Goal: Task Accomplishment & Management: Use online tool/utility

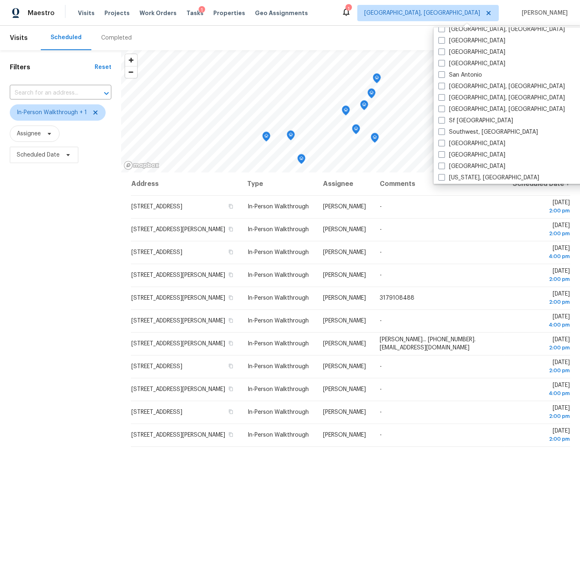
scroll to position [545, 0]
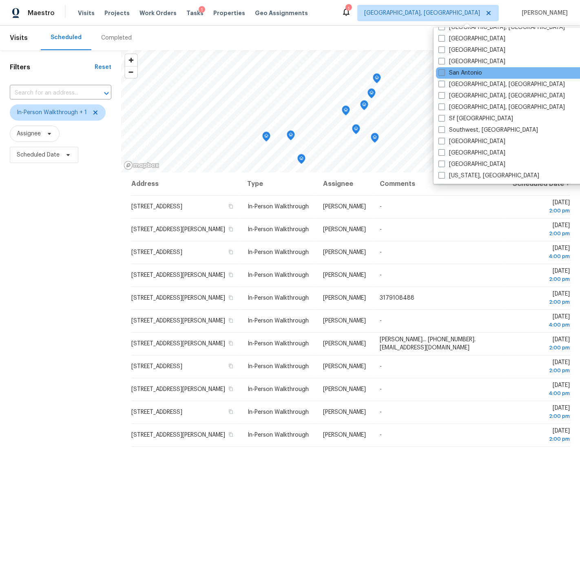
click at [440, 72] on span at bounding box center [441, 72] width 7 height 7
click at [440, 72] on input "San Antonio" at bounding box center [440, 71] width 5 height 5
checkbox input "true"
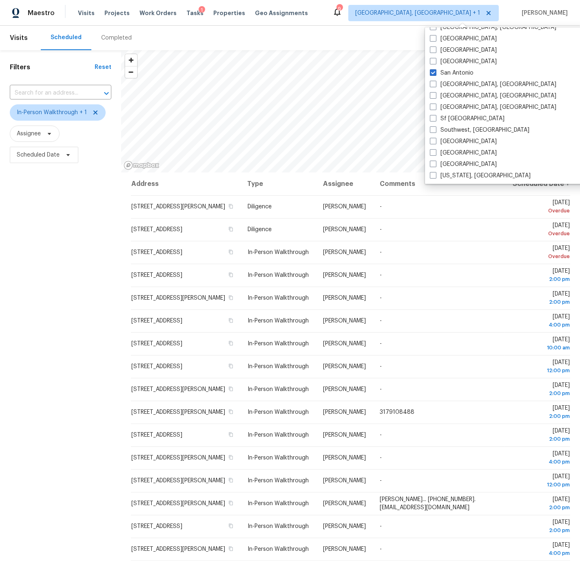
click at [40, 231] on div "Filters Reset ​ In-Person Walkthrough + 1 Assignee Scheduled Date" at bounding box center [60, 335] width 121 height 571
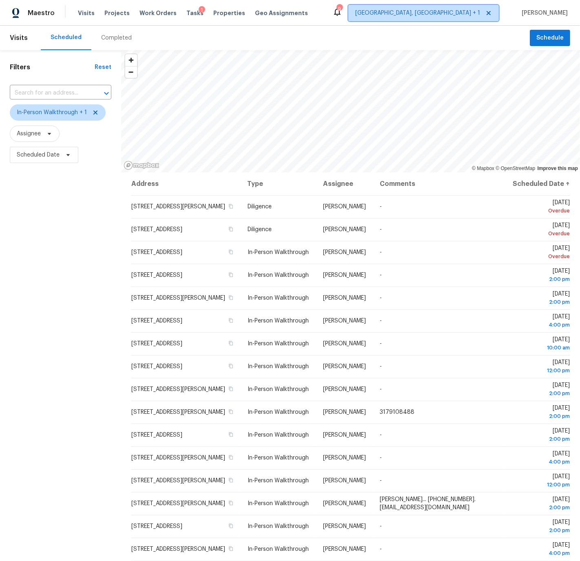
click at [448, 13] on span "[GEOGRAPHIC_DATA], [GEOGRAPHIC_DATA] + 1" at bounding box center [417, 13] width 125 height 8
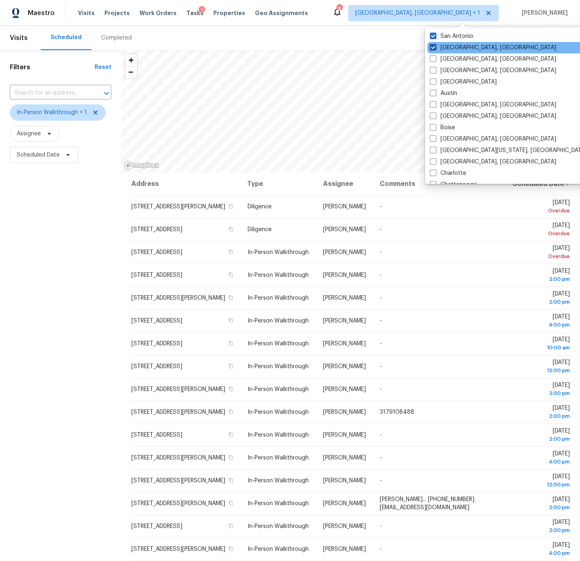
click at [433, 47] on span at bounding box center [433, 47] width 7 height 7
click at [433, 47] on input "[GEOGRAPHIC_DATA], [GEOGRAPHIC_DATA]" at bounding box center [432, 46] width 5 height 5
checkbox input "false"
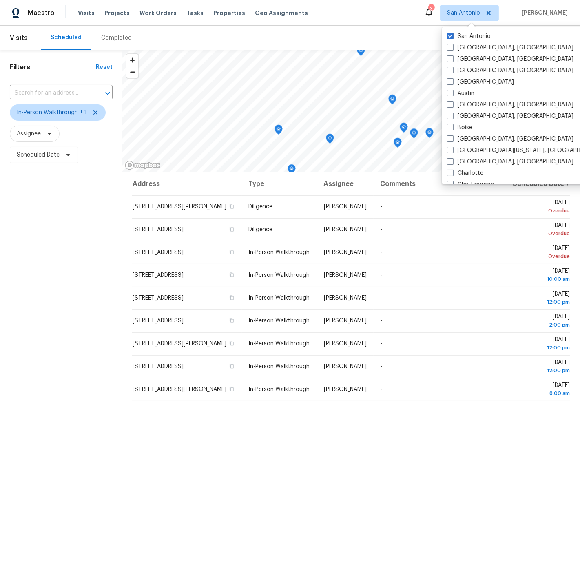
click at [28, 282] on div "Filters Reset ​ In-Person Walkthrough + 1 Assignee Scheduled Date" at bounding box center [61, 335] width 122 height 571
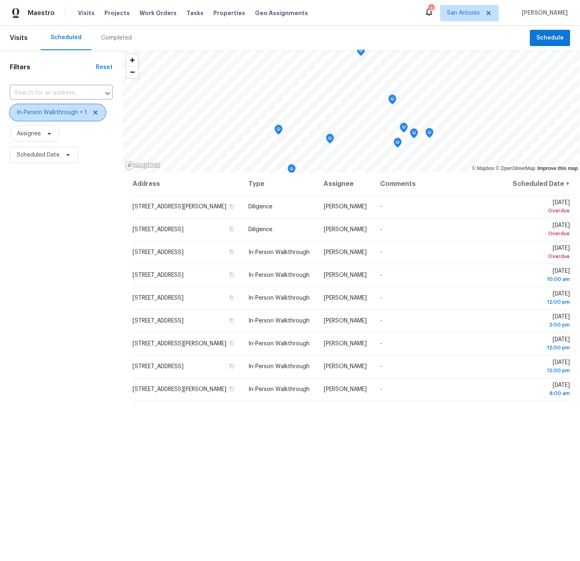
click at [94, 114] on icon at bounding box center [95, 112] width 7 height 7
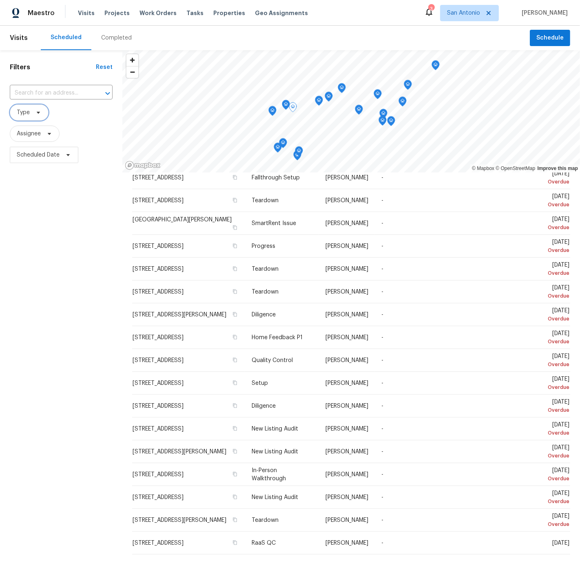
scroll to position [60, 0]
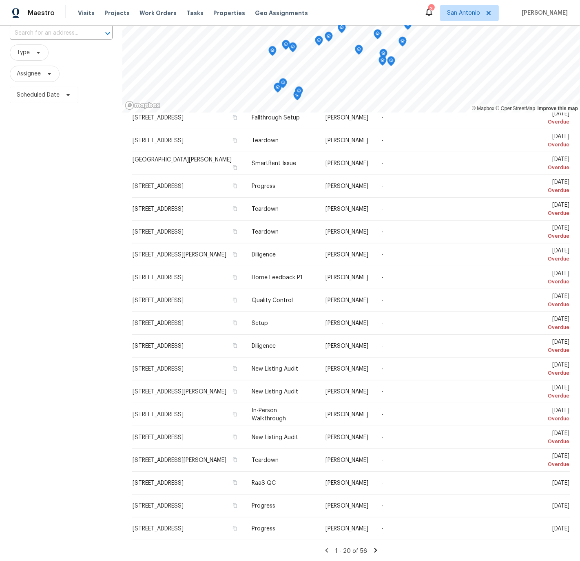
click at [374, 549] on icon at bounding box center [375, 550] width 3 height 4
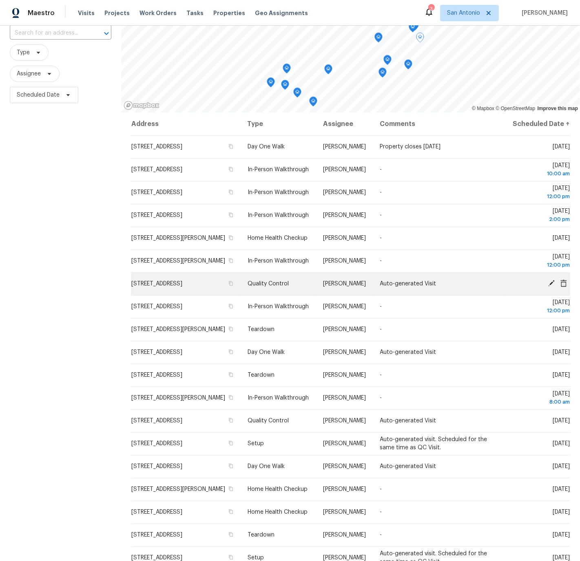
scroll to position [0, 0]
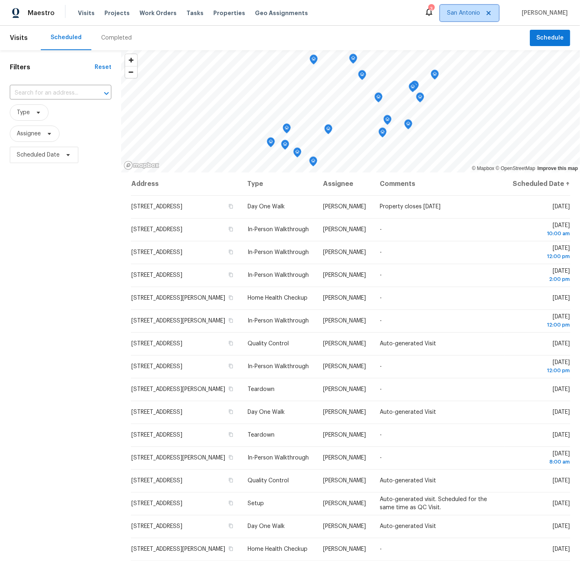
click at [470, 18] on span "San Antonio" at bounding box center [469, 13] width 59 height 16
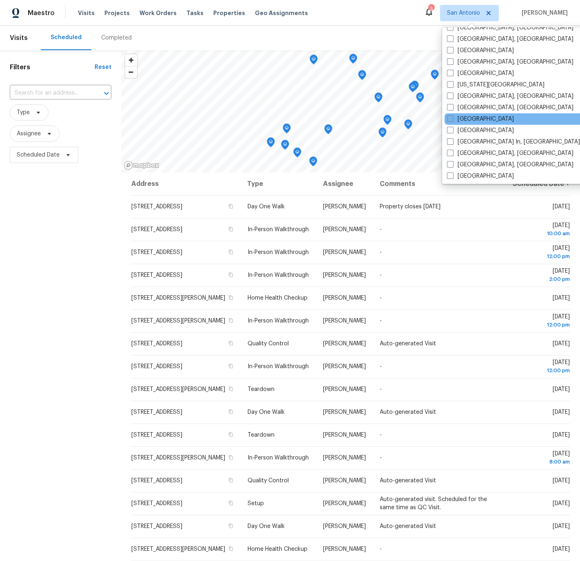
scroll to position [267, 0]
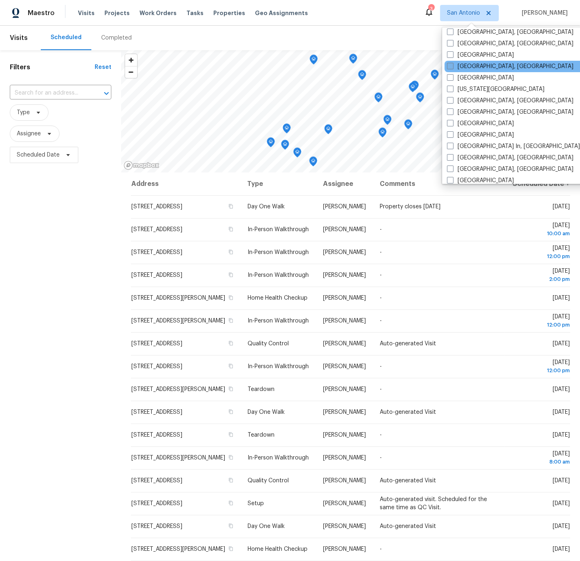
click at [450, 67] on span at bounding box center [450, 66] width 7 height 7
click at [450, 67] on input "[GEOGRAPHIC_DATA], [GEOGRAPHIC_DATA]" at bounding box center [449, 64] width 5 height 5
checkbox input "true"
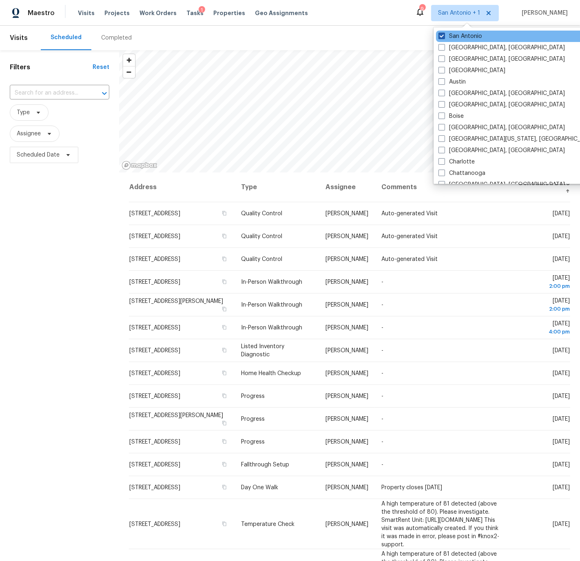
click at [443, 34] on span at bounding box center [441, 36] width 7 height 7
click at [443, 34] on input "San Antonio" at bounding box center [440, 34] width 5 height 5
checkbox input "false"
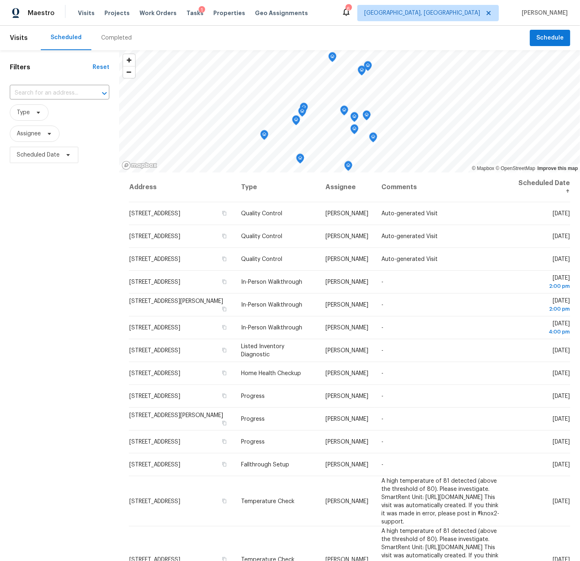
click at [71, 320] on div "Filters Reset ​ Type Assignee Scheduled Date" at bounding box center [59, 335] width 119 height 571
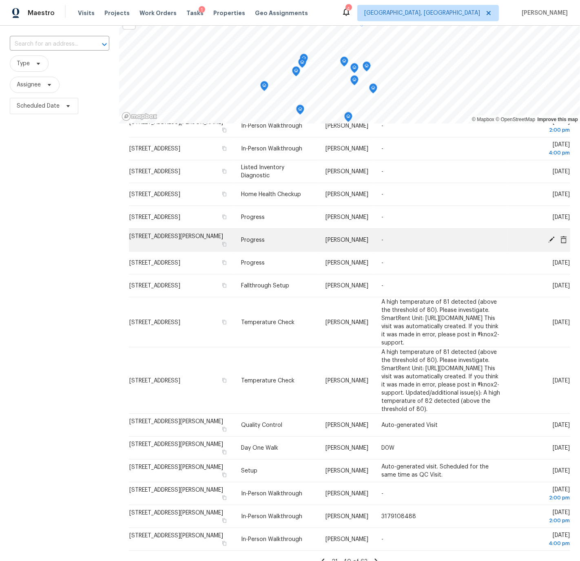
scroll to position [60, 0]
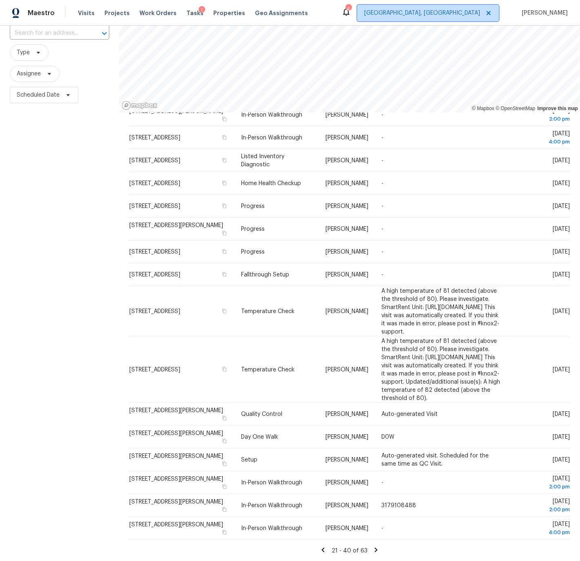
click at [455, 12] on span "[GEOGRAPHIC_DATA], [GEOGRAPHIC_DATA]" at bounding box center [422, 13] width 116 height 8
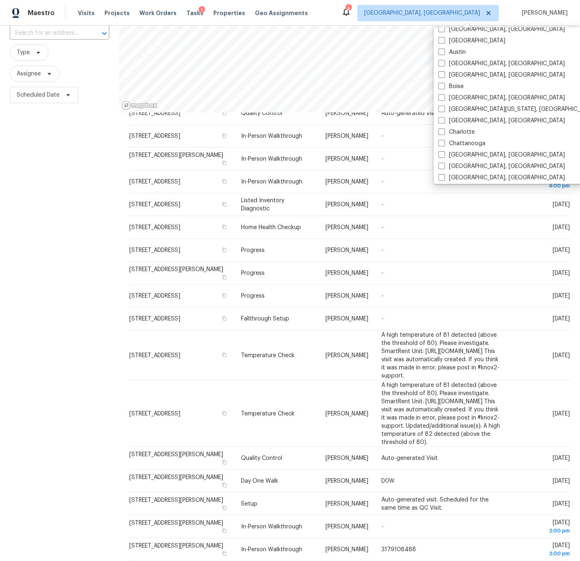
scroll to position [33, 0]
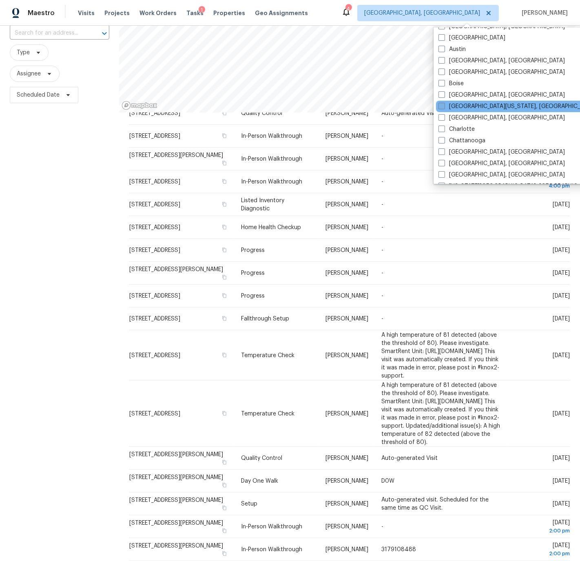
click at [442, 106] on span at bounding box center [441, 106] width 7 height 7
click at [442, 106] on input "[GEOGRAPHIC_DATA][US_STATE], [GEOGRAPHIC_DATA]" at bounding box center [440, 104] width 5 height 5
checkbox input "true"
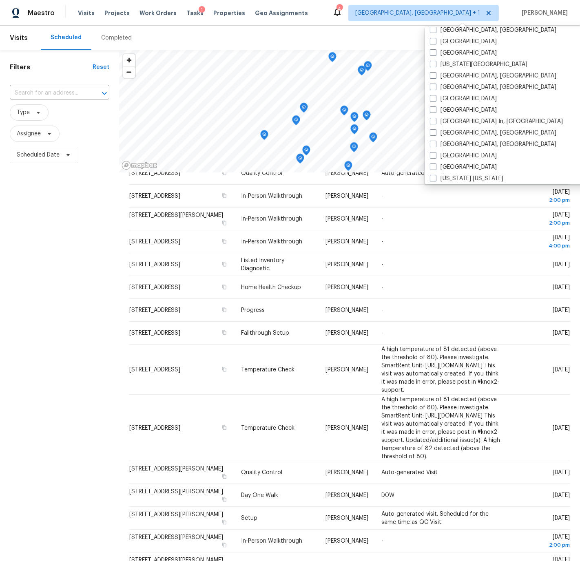
scroll to position [281, 0]
click at [433, 107] on span at bounding box center [433, 108] width 7 height 7
click at [433, 107] on input "[GEOGRAPHIC_DATA]" at bounding box center [432, 107] width 5 height 5
checkbox input "true"
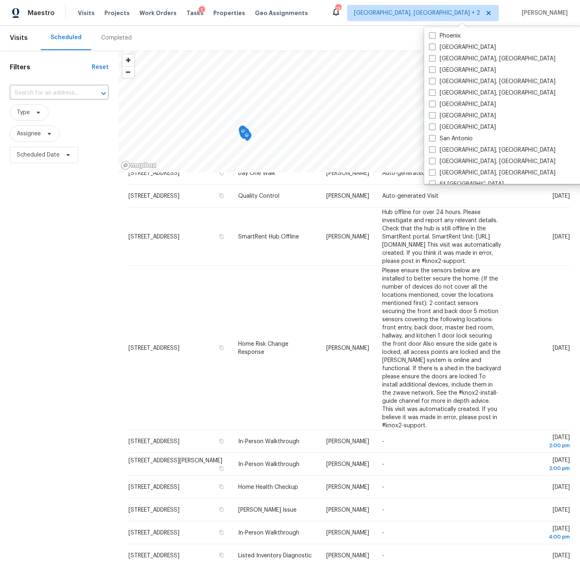
scroll to position [492, 0]
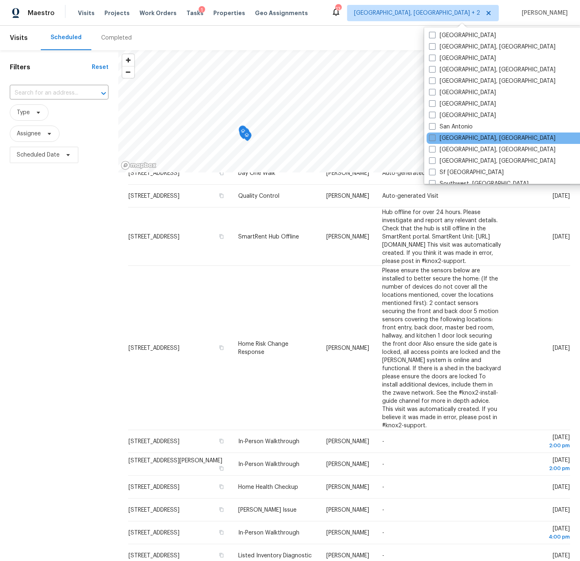
click at [433, 137] on span at bounding box center [432, 137] width 7 height 7
click at [433, 137] on input "[GEOGRAPHIC_DATA], [GEOGRAPHIC_DATA]" at bounding box center [431, 136] width 5 height 5
checkbox input "true"
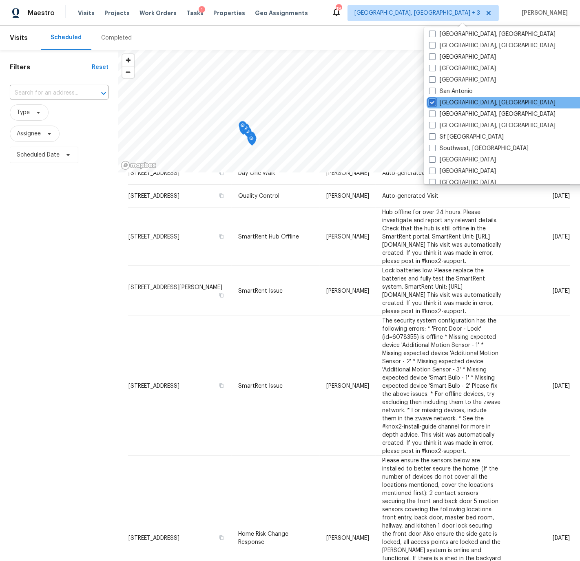
scroll to position [545, 0]
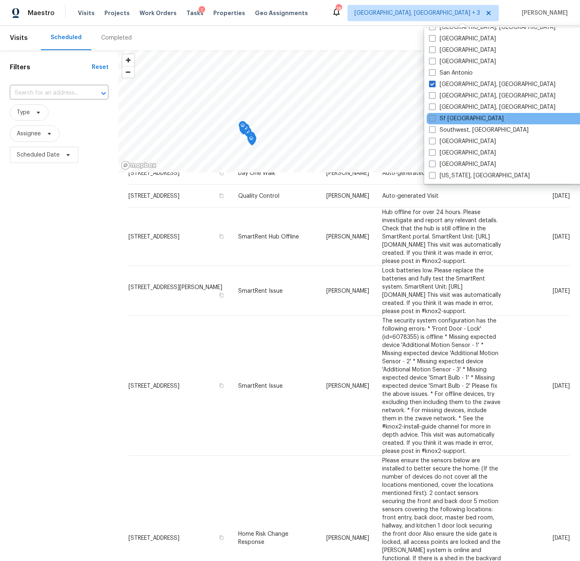
click at [432, 117] on span at bounding box center [432, 118] width 7 height 7
click at [432, 117] on input "Sf [GEOGRAPHIC_DATA]" at bounding box center [431, 117] width 5 height 5
checkbox input "true"
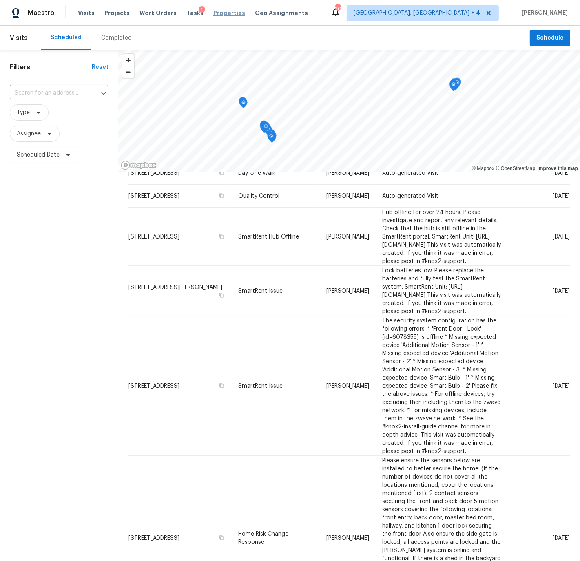
click at [214, 13] on span "Properties" at bounding box center [229, 13] width 32 height 8
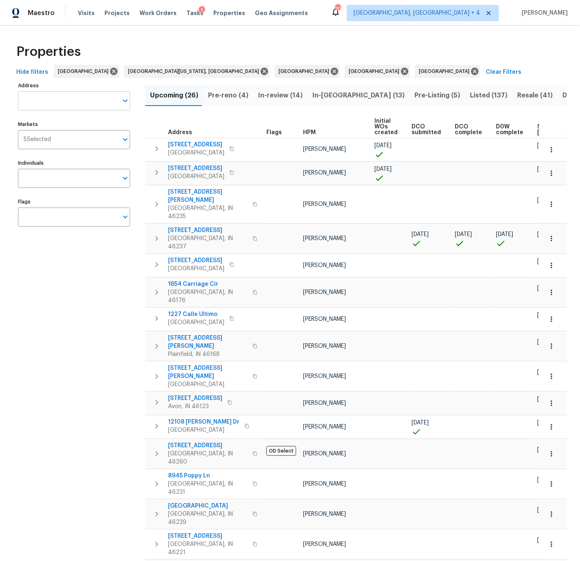
click at [40, 98] on input "Address" at bounding box center [68, 100] width 100 height 19
type input "137 tiger"
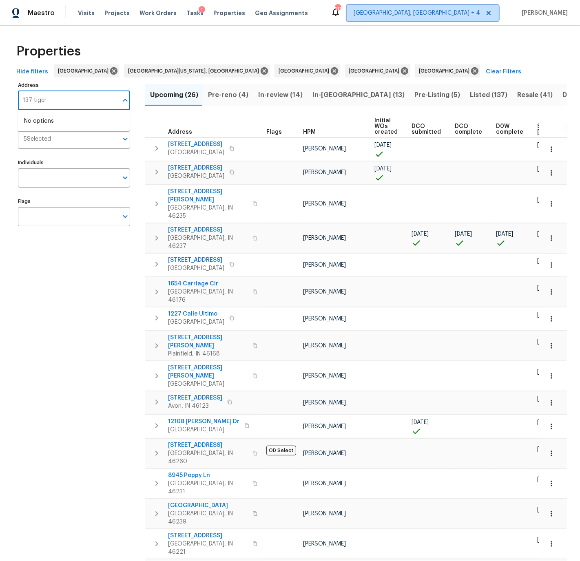
click at [446, 13] on span "[GEOGRAPHIC_DATA], [GEOGRAPHIC_DATA] + 4" at bounding box center [416, 13] width 126 height 8
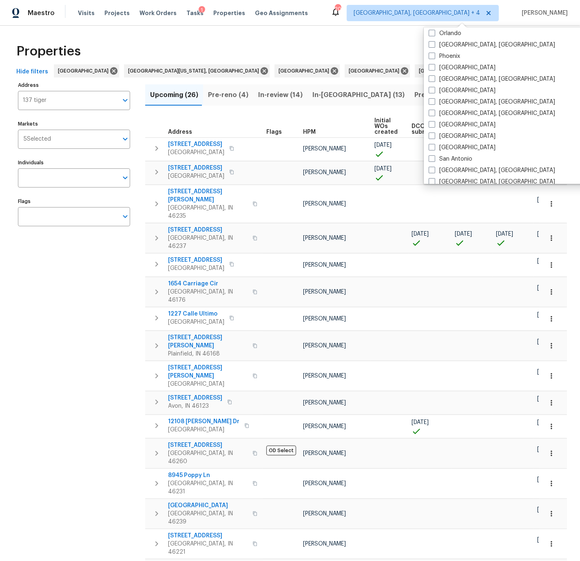
scroll to position [479, 0]
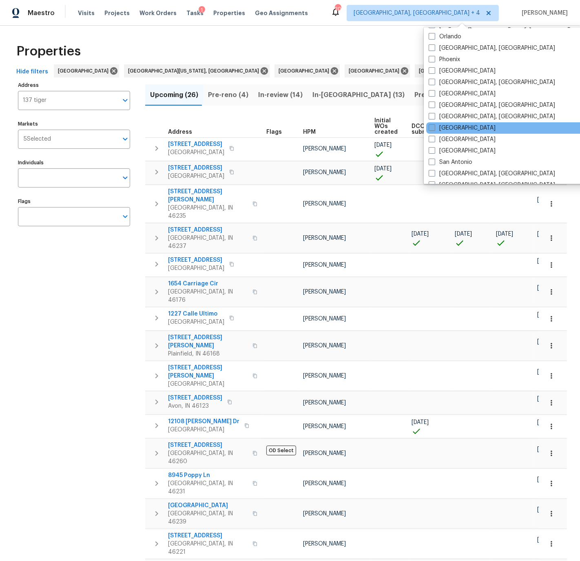
click at [432, 127] on span at bounding box center [431, 127] width 7 height 7
click at [432, 127] on input "[GEOGRAPHIC_DATA]" at bounding box center [430, 126] width 5 height 5
checkbox input "true"
click at [84, 14] on span "Visits" at bounding box center [86, 13] width 17 height 8
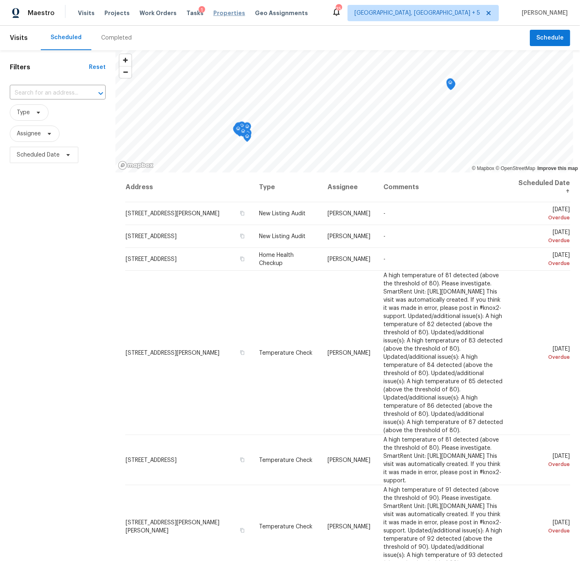
click at [220, 12] on span "Properties" at bounding box center [229, 13] width 32 height 8
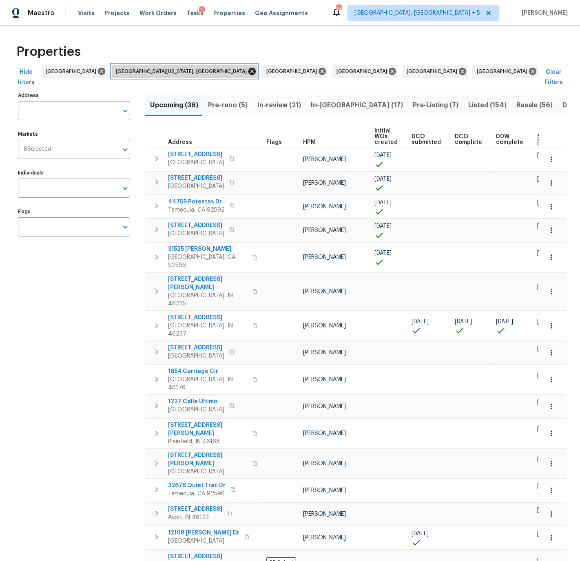
click at [248, 71] on icon at bounding box center [251, 71] width 7 height 7
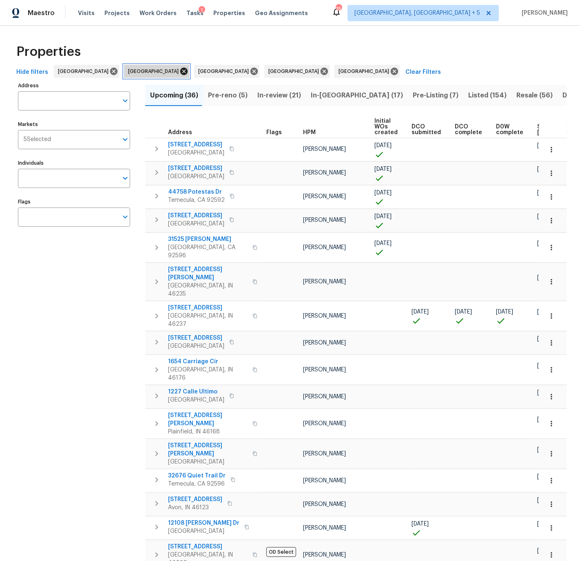
click at [179, 71] on icon at bounding box center [183, 71] width 9 height 9
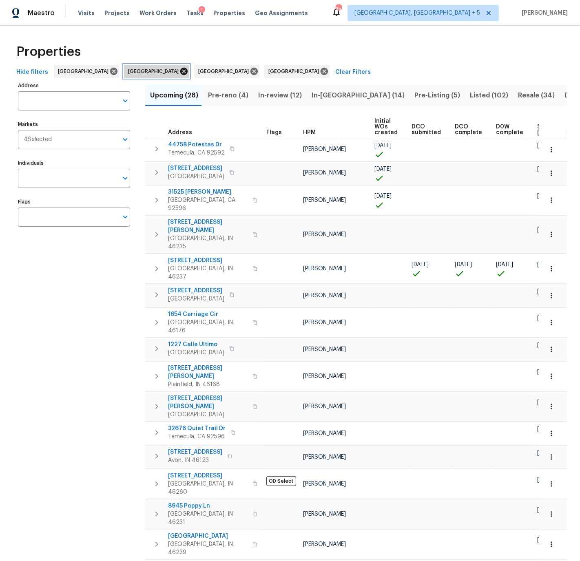
click at [180, 70] on icon at bounding box center [183, 71] width 7 height 7
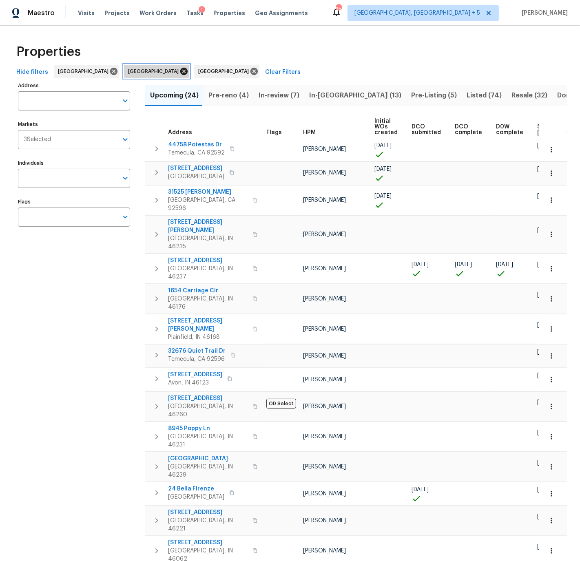
click at [179, 71] on icon at bounding box center [183, 71] width 9 height 9
click at [44, 98] on input "Address" at bounding box center [68, 100] width 100 height 19
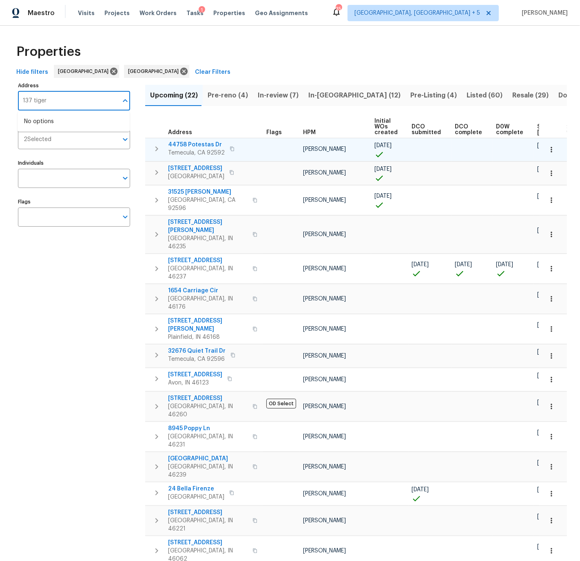
type input "137 tiger"
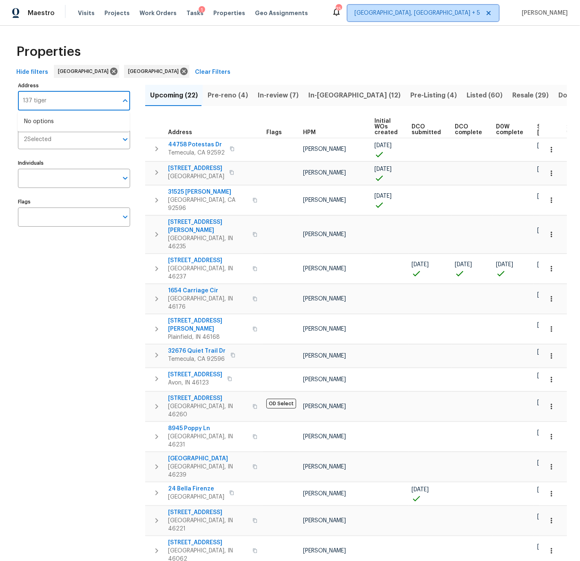
click at [448, 13] on span "[GEOGRAPHIC_DATA], [GEOGRAPHIC_DATA] + 5" at bounding box center [417, 13] width 126 height 8
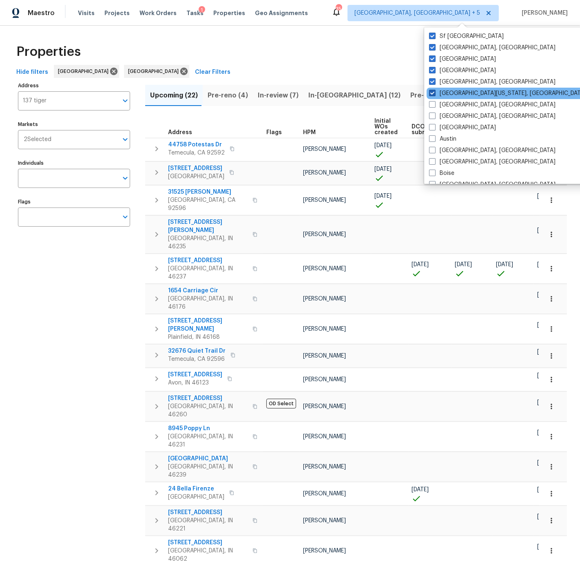
click at [432, 93] on span at bounding box center [432, 93] width 7 height 7
click at [432, 93] on input "[GEOGRAPHIC_DATA][US_STATE], [GEOGRAPHIC_DATA]" at bounding box center [431, 91] width 5 height 5
checkbox input "false"
click at [430, 81] on span at bounding box center [431, 81] width 7 height 7
click at [430, 81] on input "[GEOGRAPHIC_DATA], [GEOGRAPHIC_DATA]" at bounding box center [430, 80] width 5 height 5
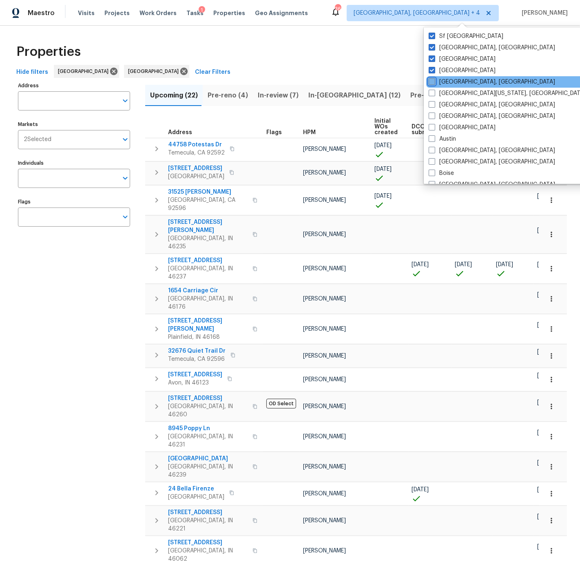
checkbox input "false"
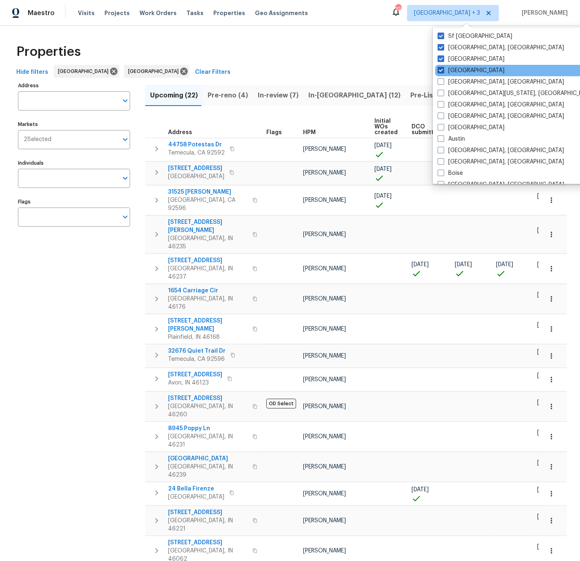
click at [443, 69] on span at bounding box center [440, 70] width 7 height 7
click at [443, 69] on input "[GEOGRAPHIC_DATA]" at bounding box center [439, 68] width 5 height 5
checkbox input "false"
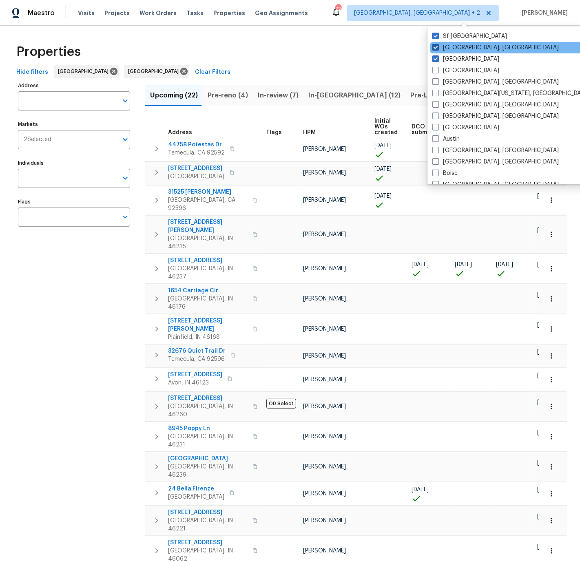
click at [436, 46] on span at bounding box center [435, 47] width 7 height 7
click at [436, 46] on input "[GEOGRAPHIC_DATA], [GEOGRAPHIC_DATA]" at bounding box center [434, 46] width 5 height 5
checkbox input "false"
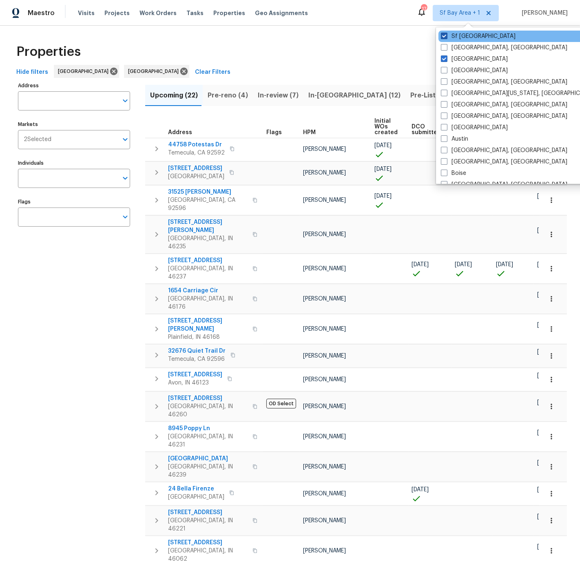
click at [443, 34] on span at bounding box center [444, 36] width 7 height 7
click at [443, 34] on input "Sf [GEOGRAPHIC_DATA]" at bounding box center [443, 34] width 5 height 5
checkbox input "false"
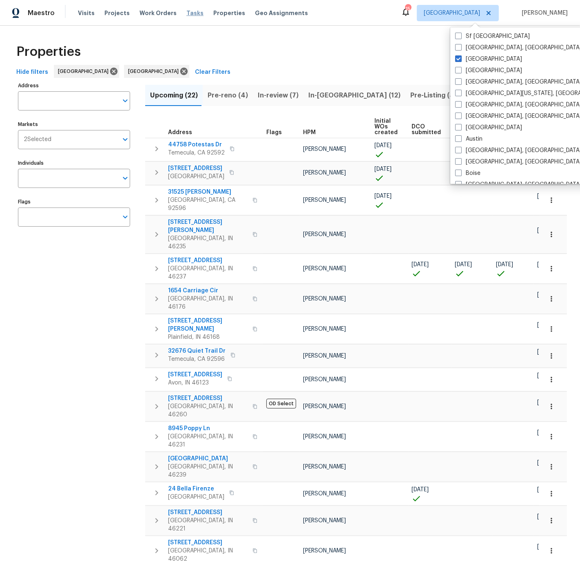
click at [186, 12] on span "Tasks" at bounding box center [194, 13] width 17 height 6
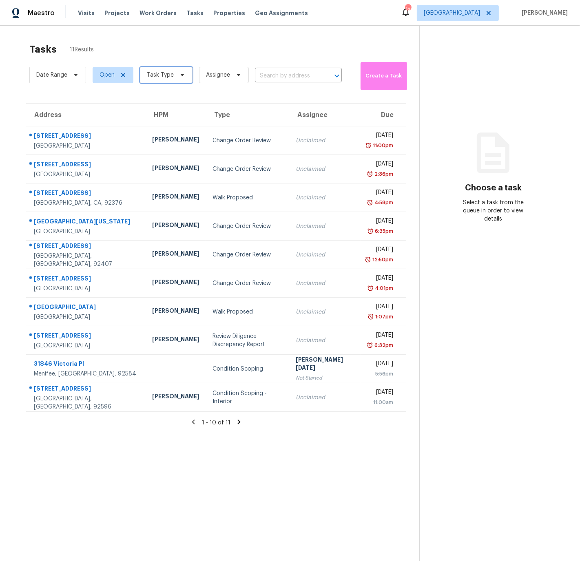
click at [162, 73] on span "Task Type" at bounding box center [160, 75] width 27 height 8
click at [113, 74] on span "Open" at bounding box center [106, 75] width 15 height 8
click at [108, 51] on div "Tasks 11 Results" at bounding box center [224, 49] width 390 height 21
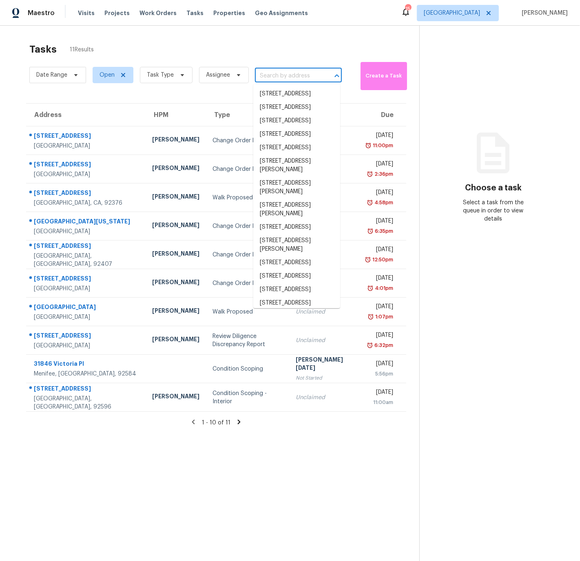
click at [270, 73] on input "text" at bounding box center [287, 76] width 64 height 13
paste input "[STREET_ADDRESS]"
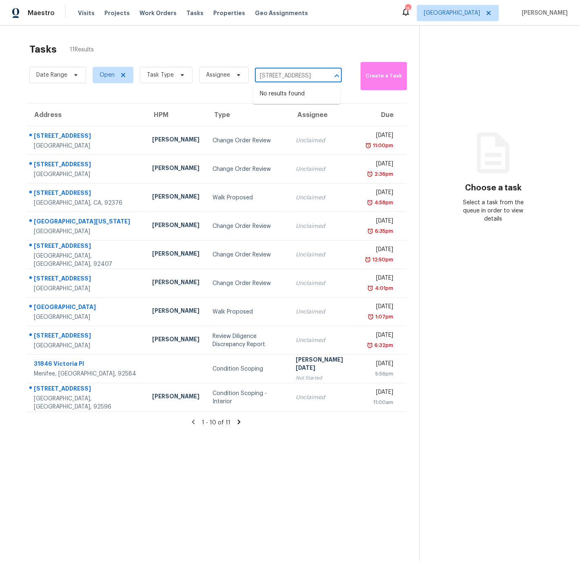
type input "[STREET_ADDRESS]"
click at [115, 74] on span "Open" at bounding box center [113, 75] width 41 height 16
click at [98, 108] on span at bounding box center [100, 109] width 7 height 7
click at [98, 108] on input "Closed" at bounding box center [99, 108] width 5 height 5
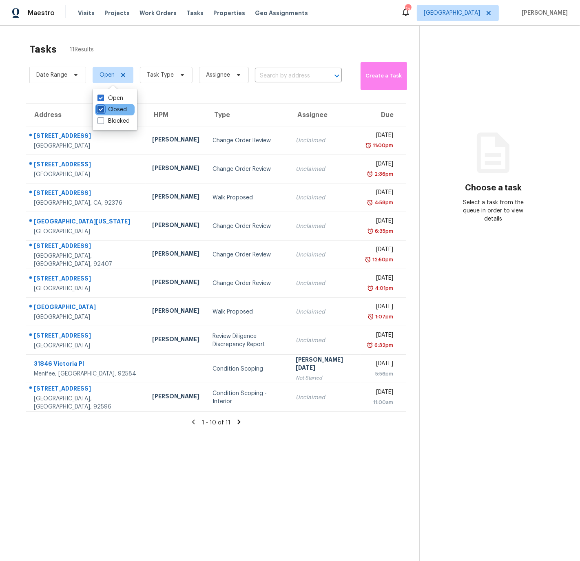
checkbox input "true"
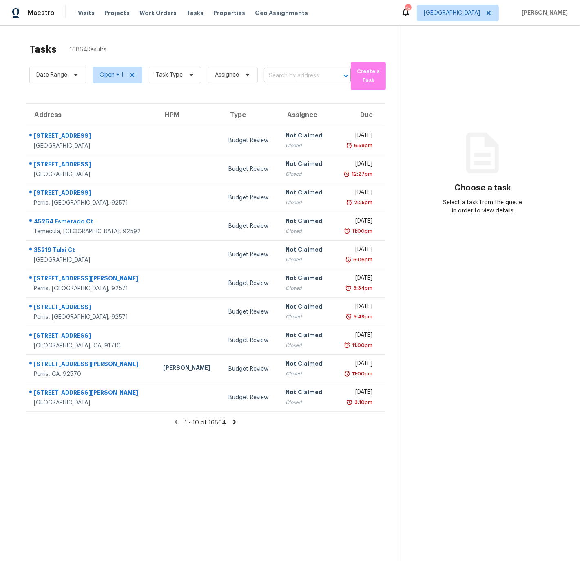
click at [171, 40] on div "Tasks 16864 Results" at bounding box center [213, 49] width 368 height 21
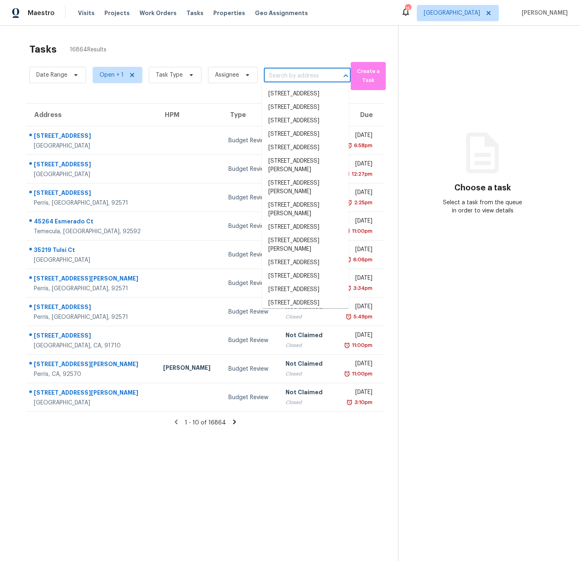
click at [280, 73] on input "text" at bounding box center [296, 76] width 64 height 13
paste input "[STREET_ADDRESS]"
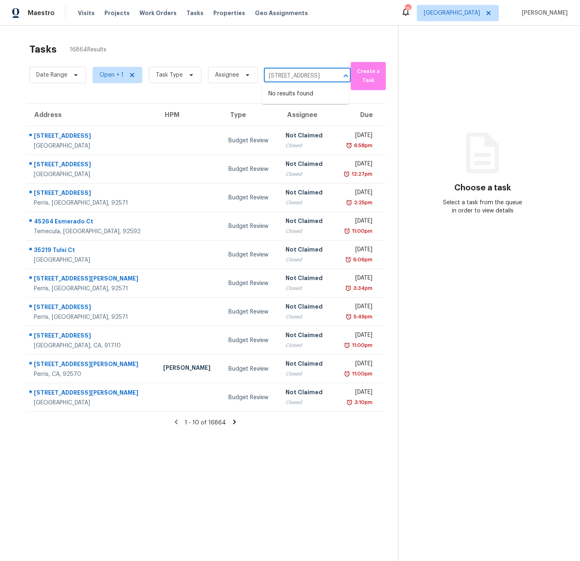
scroll to position [0, 35]
type input "[STREET_ADDRESS]"
click at [279, 48] on div "Tasks 16864 Results" at bounding box center [213, 49] width 368 height 21
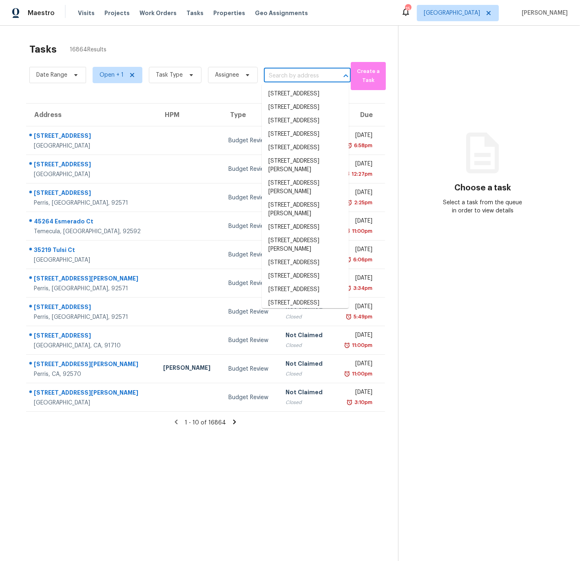
click at [290, 72] on input "text" at bounding box center [296, 76] width 64 height 13
paste input "[STREET_ADDRESS]"
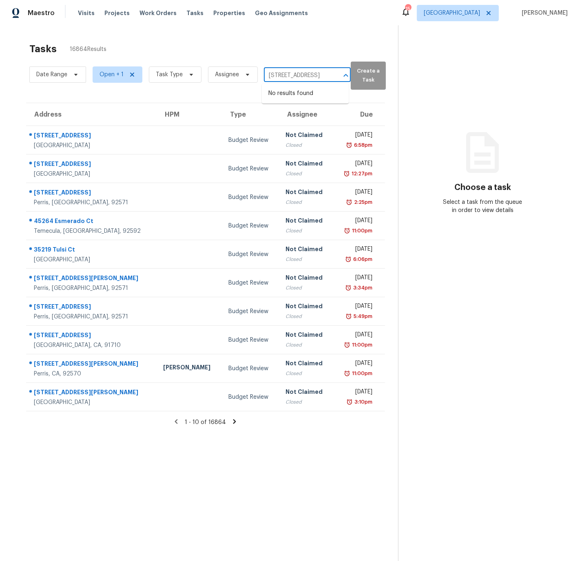
drag, startPoint x: 301, startPoint y: 75, endPoint x: 349, endPoint y: 75, distance: 48.1
click at [349, 75] on div "Date Range Open + 1 Task Type Assignee [STREET_ADDRESS] ​ Create a Task" at bounding box center [213, 75] width 368 height 30
drag, startPoint x: 330, startPoint y: 75, endPoint x: 305, endPoint y: 75, distance: 25.3
click at [305, 75] on div "[STREET_ADDRESS] ​" at bounding box center [307, 75] width 87 height 13
click at [300, 75] on input "[STREET_ADDRESS]" at bounding box center [296, 75] width 64 height 13
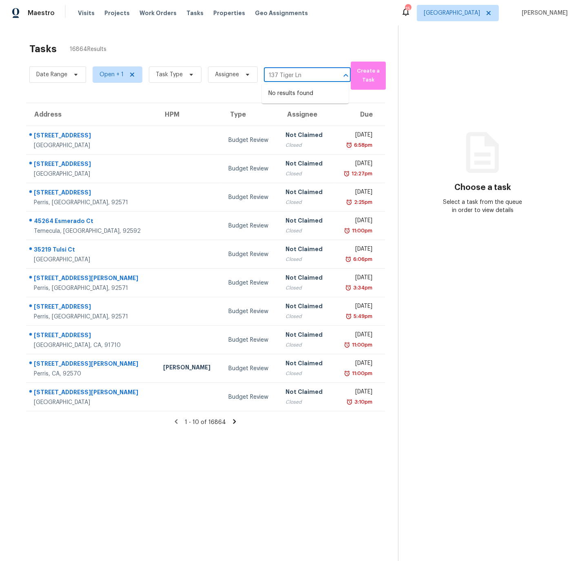
type input "137 Tiger Ln"
click at [111, 74] on span "Open + 1" at bounding box center [111, 75] width 24 height 8
click at [101, 121] on span at bounding box center [100, 120] width 7 height 7
click at [101, 121] on input "Blocked" at bounding box center [99, 119] width 5 height 5
checkbox input "true"
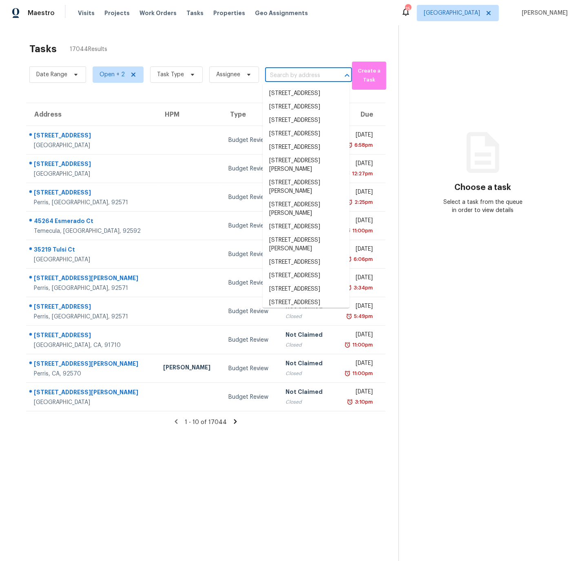
click at [278, 73] on input "text" at bounding box center [297, 75] width 64 height 13
paste input "[STREET_ADDRESS]"
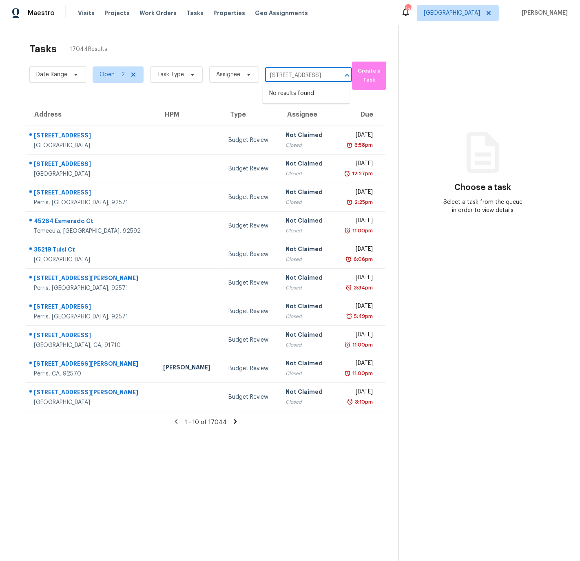
type input "[STREET_ADDRESS]"
click at [256, 48] on div "Tasks 17044 Results" at bounding box center [213, 48] width 369 height 21
click at [110, 76] on span "Open + 2" at bounding box center [111, 75] width 25 height 8
click at [101, 108] on span at bounding box center [100, 109] width 7 height 7
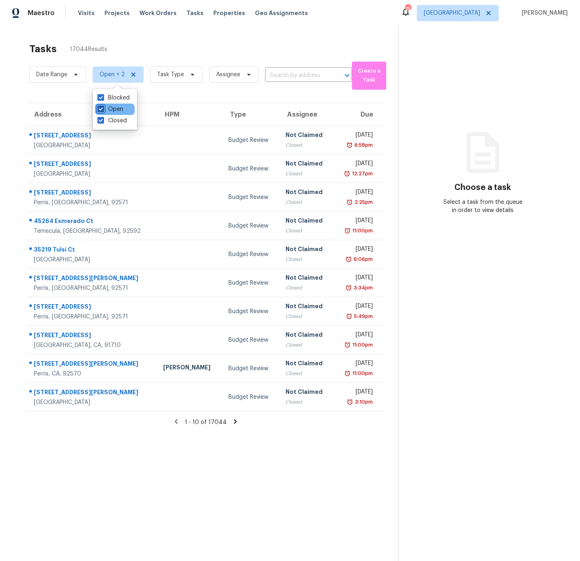
click at [101, 108] on input "Open" at bounding box center [99, 107] width 5 height 5
checkbox input "false"
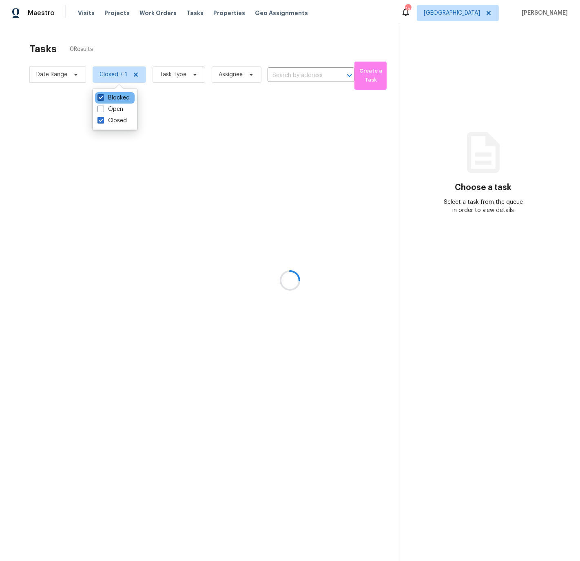
click at [102, 97] on span at bounding box center [100, 97] width 7 height 7
click at [102, 97] on input "Blocked" at bounding box center [99, 96] width 5 height 5
checkbox input "false"
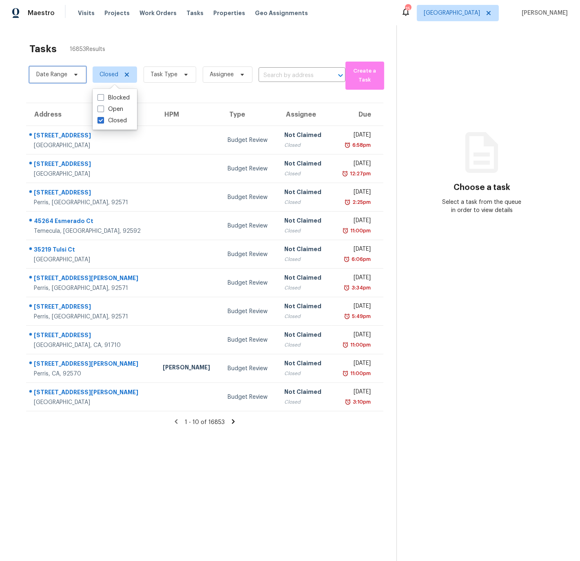
click at [53, 73] on span "Date Range" at bounding box center [51, 75] width 31 height 8
select select "8"
select select "2025"
select select "9"
select select "2025"
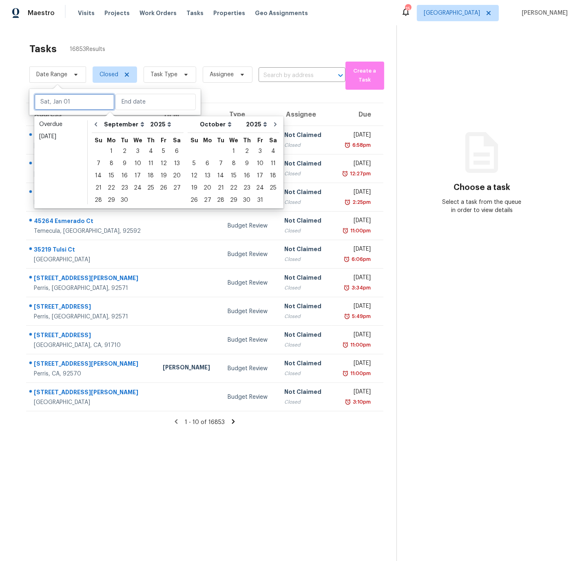
click at [55, 101] on input "text" at bounding box center [74, 102] width 80 height 16
type input "[DATE]"
click at [148, 162] on div "11" at bounding box center [150, 163] width 13 height 11
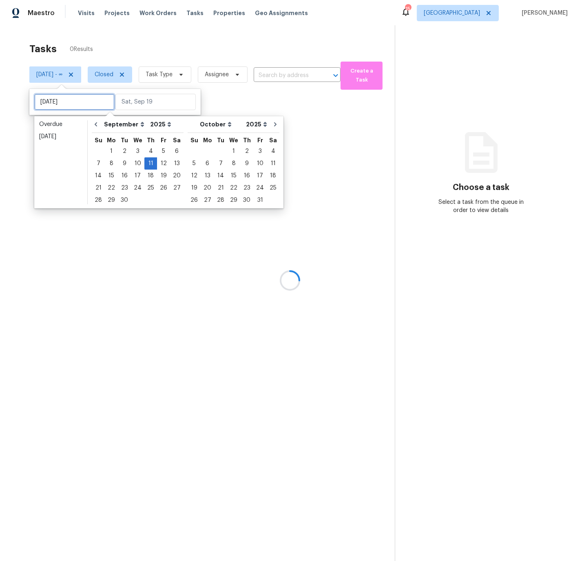
type input "[DATE]"
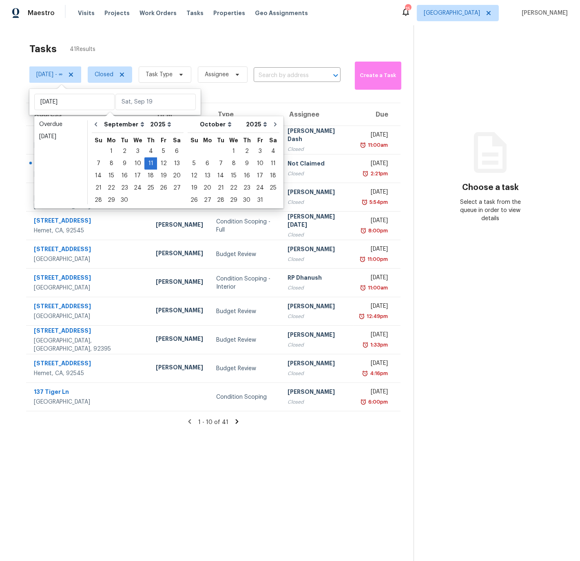
click at [143, 34] on div "Tasks 41 Results [DATE] - ∞ Closed Task Type Assignee ​ Create a Task Address H…" at bounding box center [290, 305] width 580 height 561
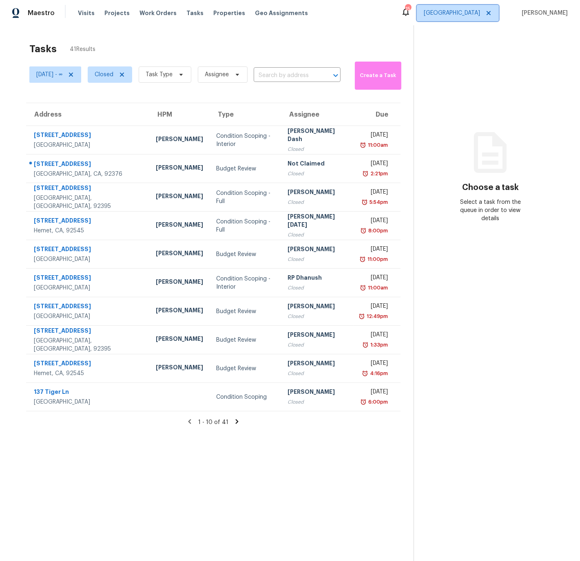
click at [471, 11] on span "[GEOGRAPHIC_DATA]" at bounding box center [451, 13] width 56 height 8
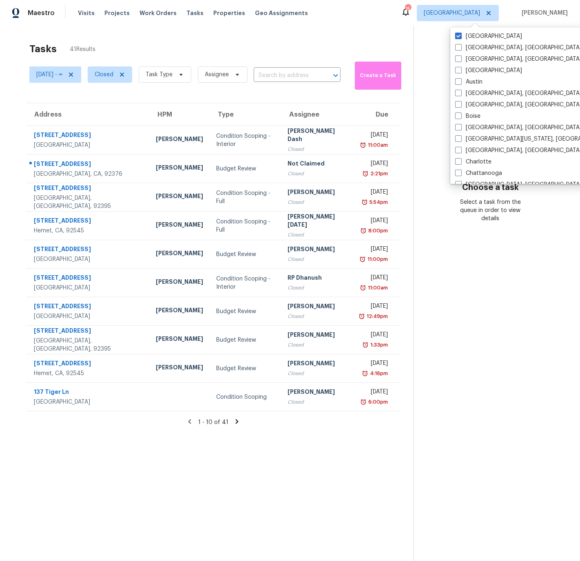
click at [366, 34] on div "Tasks 41 Results [DATE] - ∞ Closed Task Type Assignee ​ Create a Task Address H…" at bounding box center [290, 305] width 580 height 561
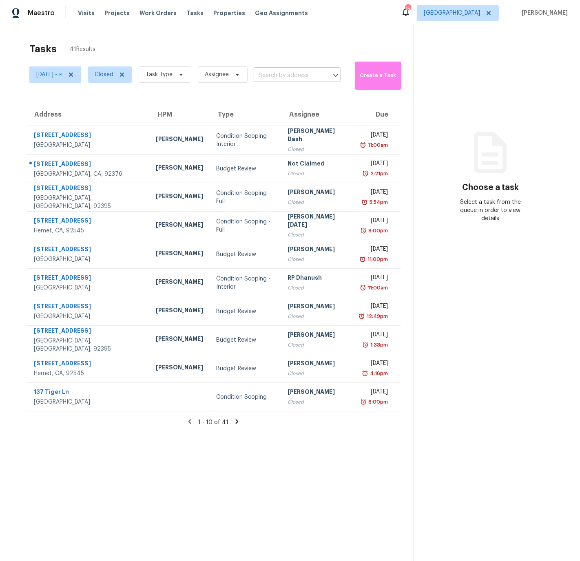
click at [276, 76] on input "text" at bounding box center [285, 75] width 64 height 13
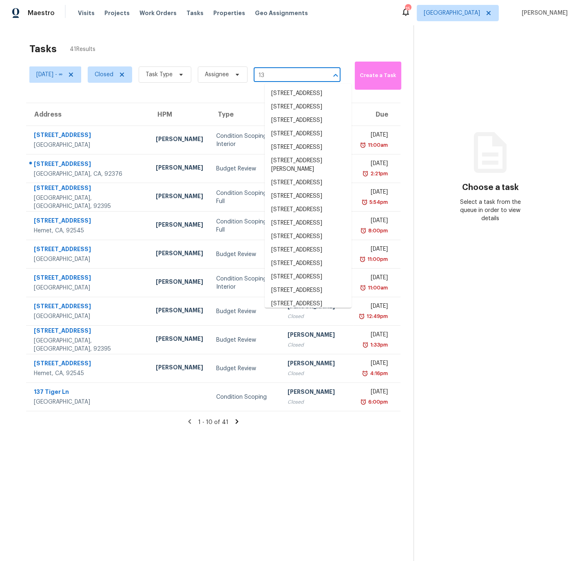
type input "1"
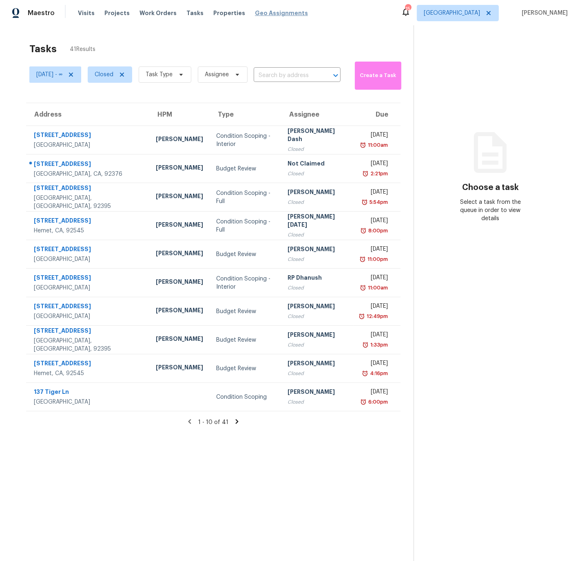
click at [262, 12] on span "Geo Assignments" at bounding box center [281, 13] width 53 height 8
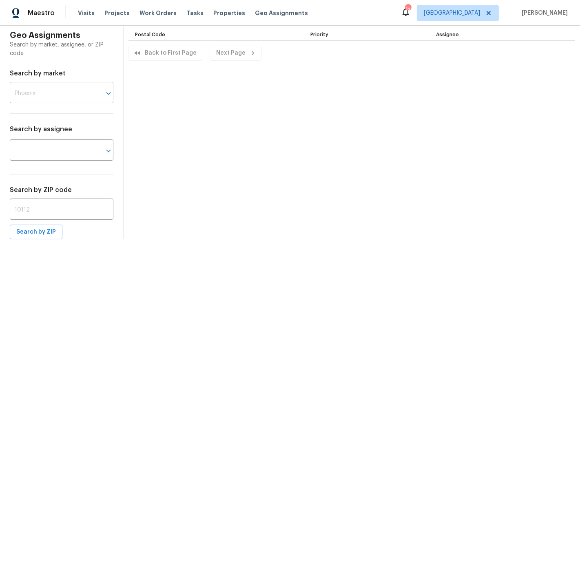
click at [52, 89] on input "text" at bounding box center [50, 93] width 81 height 19
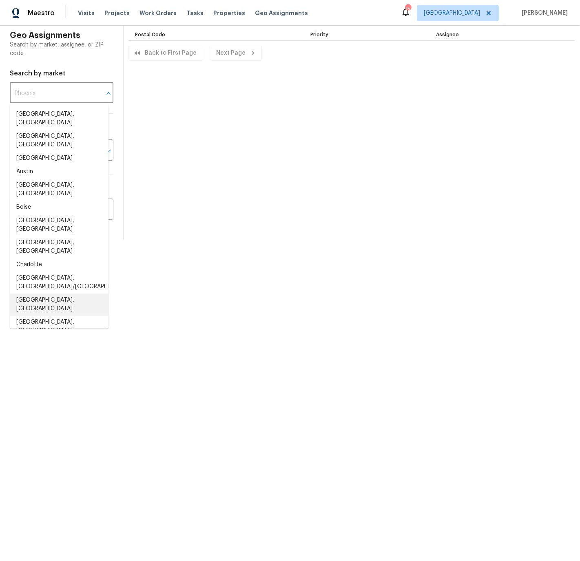
click at [31, 293] on li "[GEOGRAPHIC_DATA], [GEOGRAPHIC_DATA]" at bounding box center [59, 304] width 99 height 22
type input "[GEOGRAPHIC_DATA], [GEOGRAPHIC_DATA]"
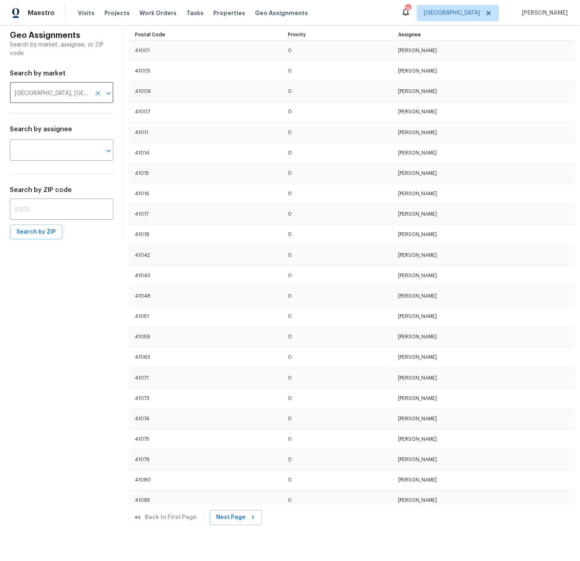
click at [79, 329] on div "Geo Assignments Search by market, assignee, or ZIP code Search by market [GEOGR…" at bounding box center [290, 278] width 580 height 504
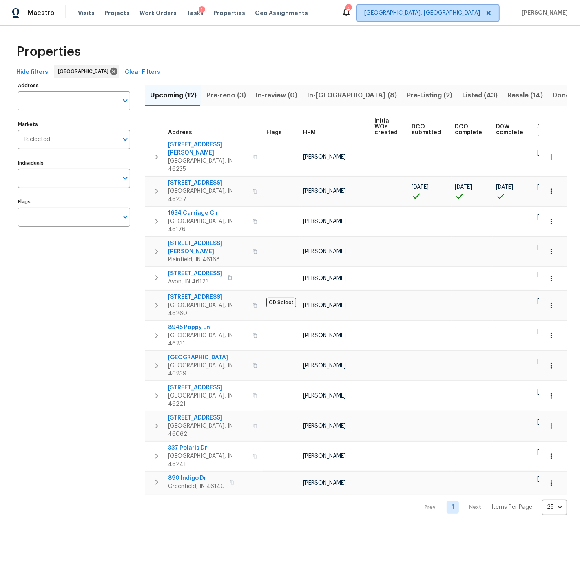
click at [456, 13] on span "[GEOGRAPHIC_DATA], [GEOGRAPHIC_DATA]" at bounding box center [422, 13] width 116 height 8
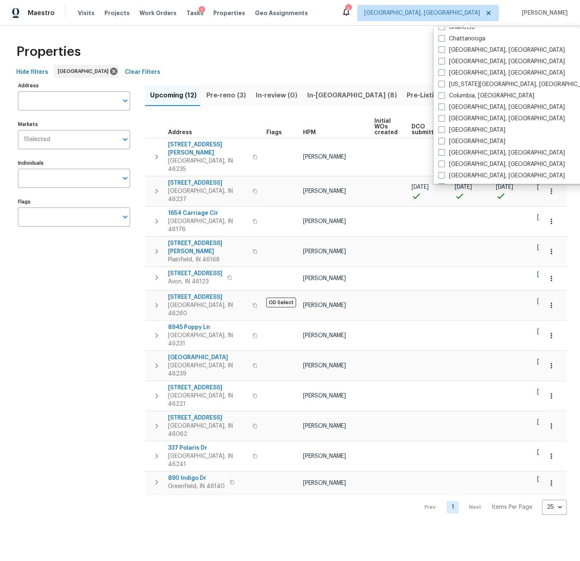
scroll to position [136, 0]
click at [443, 59] on span at bounding box center [441, 60] width 7 height 7
click at [443, 59] on input "[GEOGRAPHIC_DATA], [GEOGRAPHIC_DATA]" at bounding box center [440, 58] width 5 height 5
checkbox input "true"
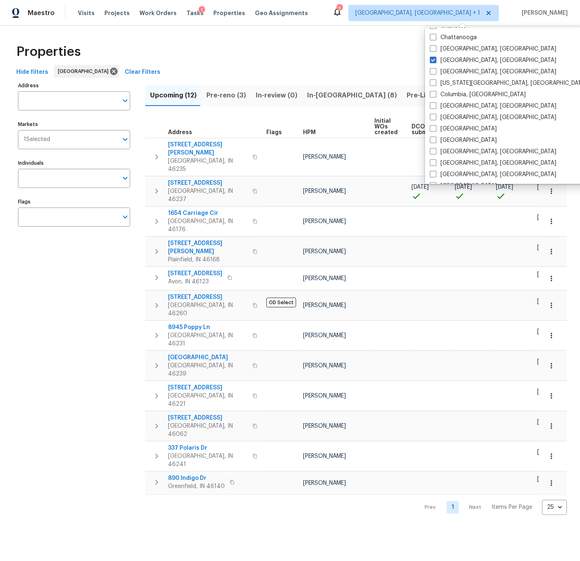
click at [276, 46] on div "Properties" at bounding box center [289, 52] width 553 height 26
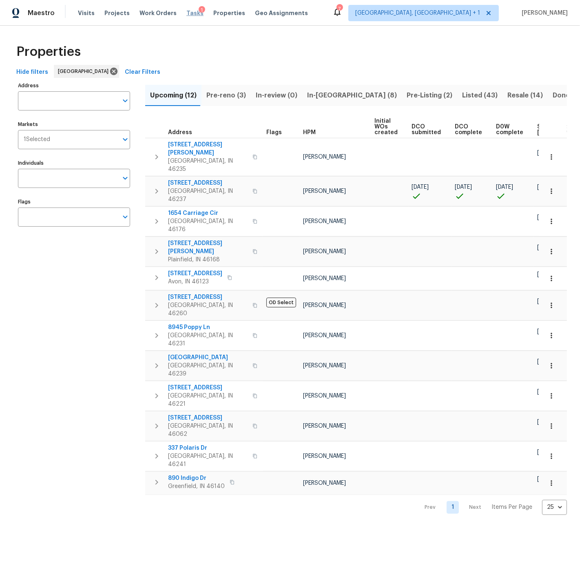
click at [186, 10] on span "Tasks" at bounding box center [194, 13] width 17 height 6
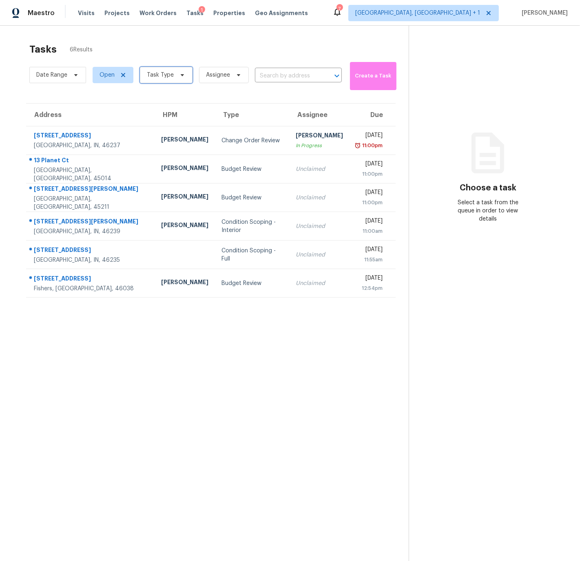
click at [155, 76] on span "Task Type" at bounding box center [160, 75] width 27 height 8
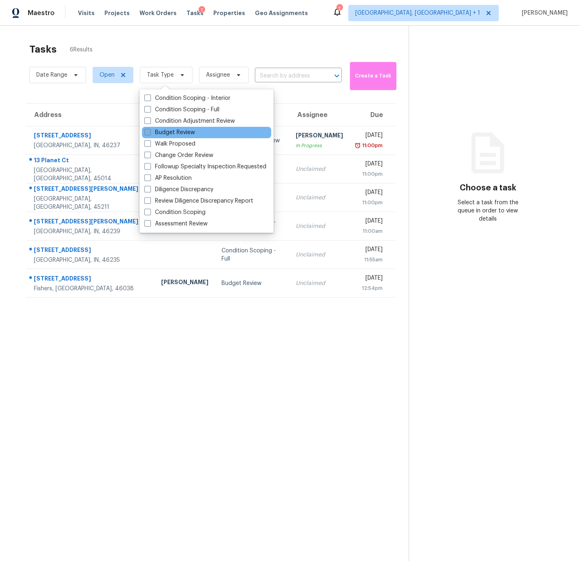
click at [149, 132] on span at bounding box center [147, 132] width 7 height 7
click at [149, 132] on input "Budget Review" at bounding box center [146, 130] width 5 height 5
checkbox input "true"
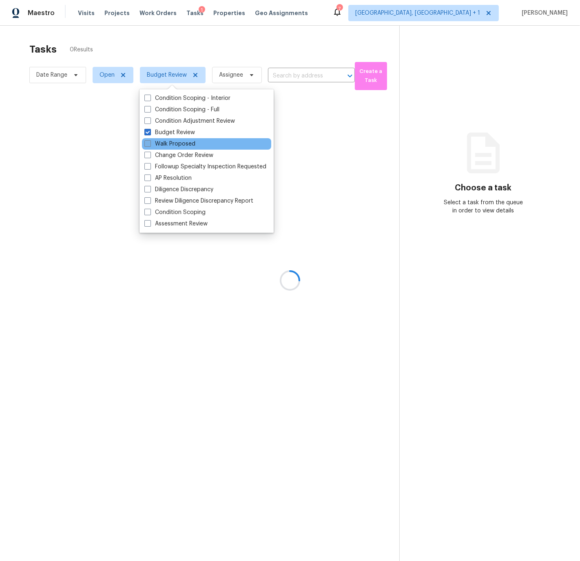
click at [149, 141] on span at bounding box center [147, 143] width 7 height 7
click at [149, 141] on input "Walk Proposed" at bounding box center [146, 142] width 5 height 5
checkbox input "true"
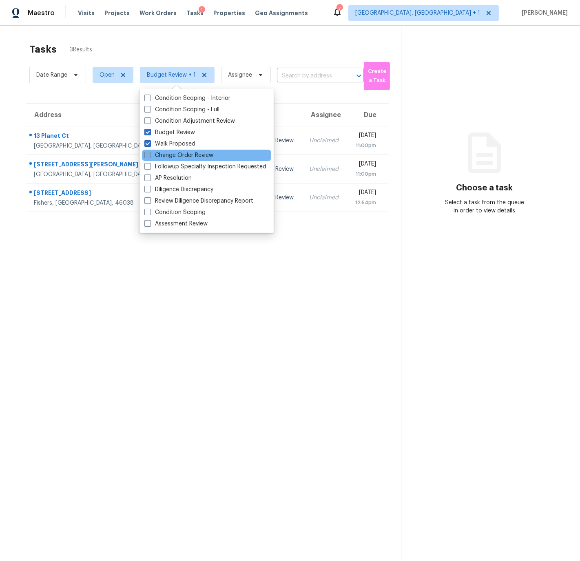
click at [149, 156] on span at bounding box center [147, 155] width 7 height 7
click at [149, 156] on input "Change Order Review" at bounding box center [146, 153] width 5 height 5
checkbox input "true"
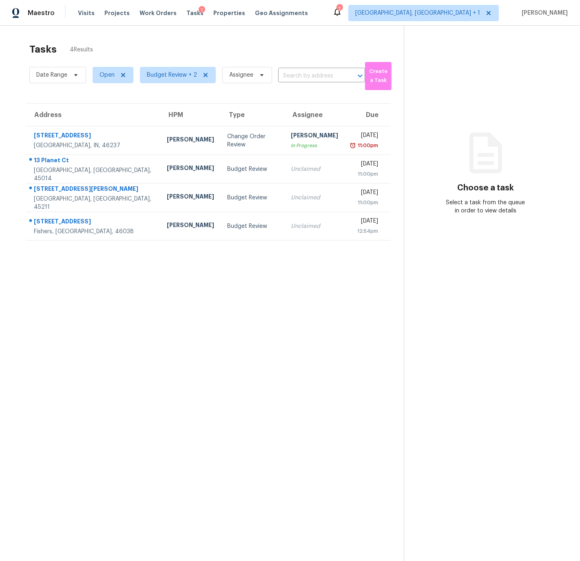
click at [27, 285] on section "Tasks 4 Results Date Range Open Budget Review + 2 Assignee ​ Create a Task Addr…" at bounding box center [208, 313] width 390 height 548
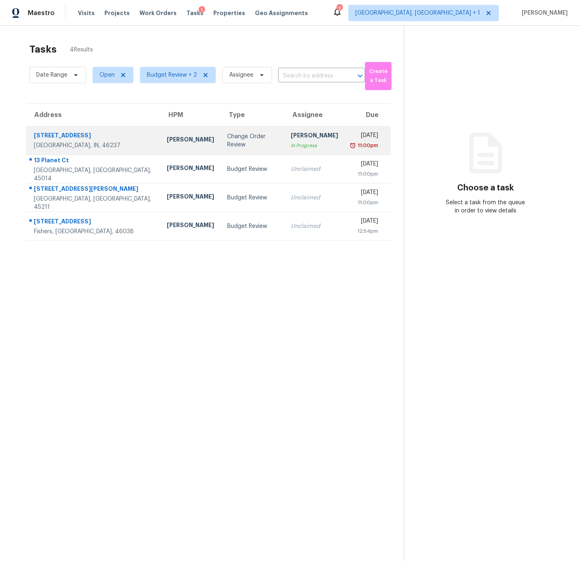
click at [160, 139] on td "[PERSON_NAME]" at bounding box center [190, 140] width 60 height 29
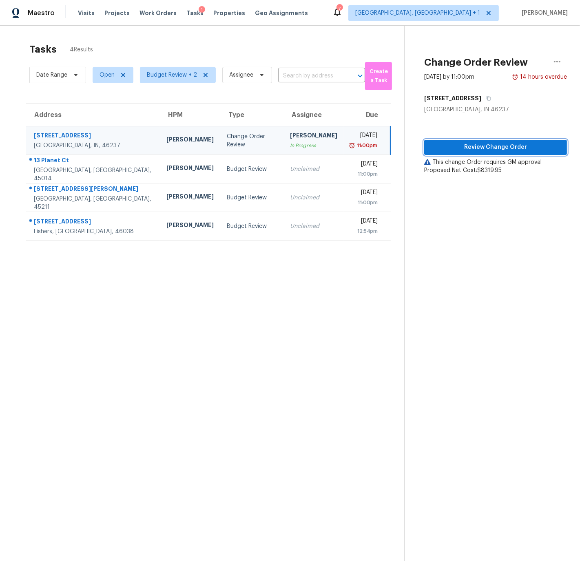
click at [489, 149] on span "Review Change Order" at bounding box center [495, 147] width 130 height 10
